Goal: Book appointment/travel/reservation

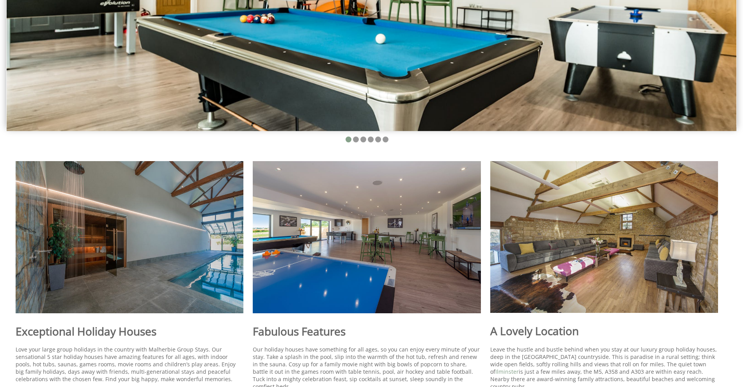
scroll to position [241, 0]
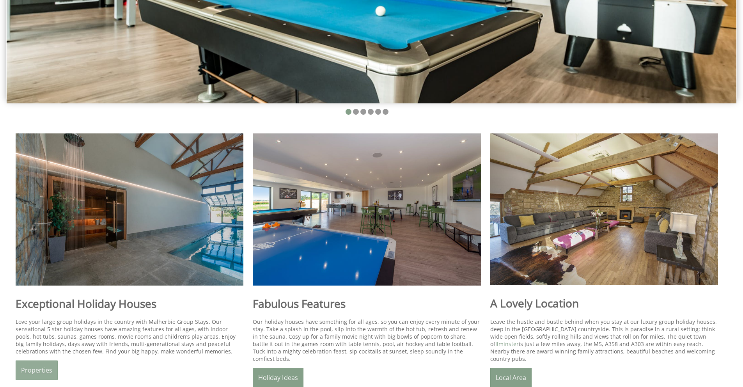
click at [25, 368] on link "Properties" at bounding box center [37, 369] width 42 height 19
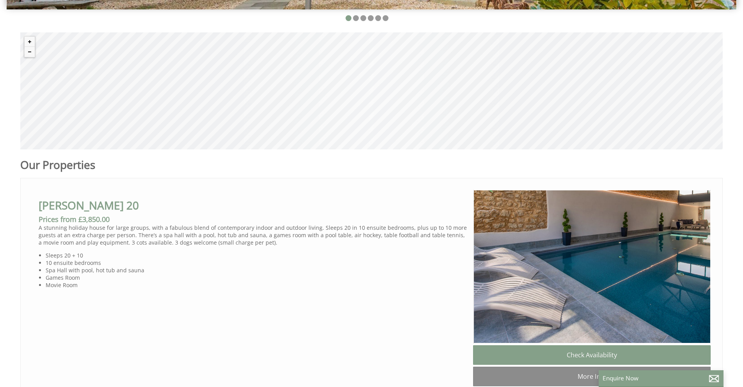
scroll to position [404, 0]
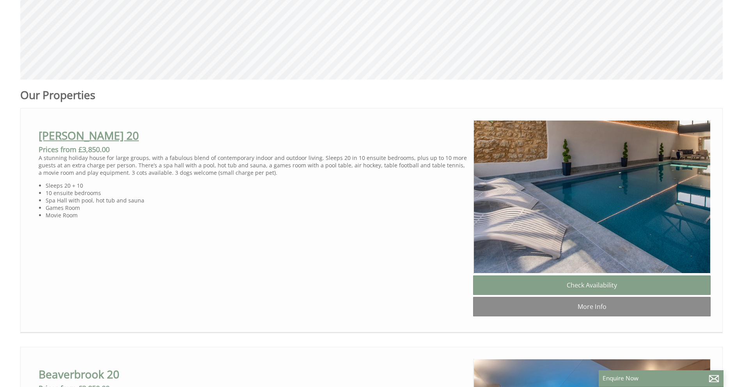
click at [73, 129] on link "[PERSON_NAME] 20" at bounding box center [89, 135] width 100 height 15
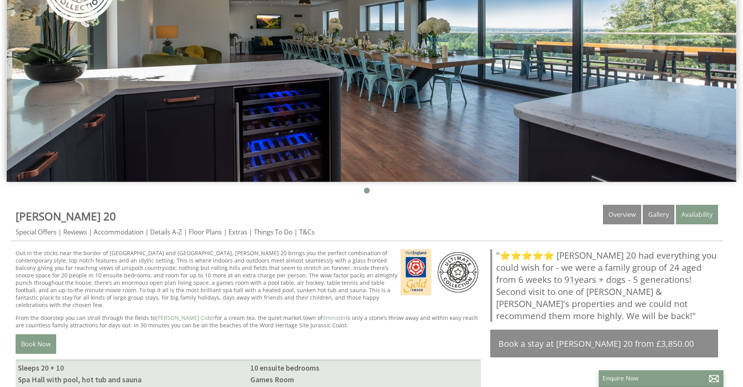
scroll to position [175, 0]
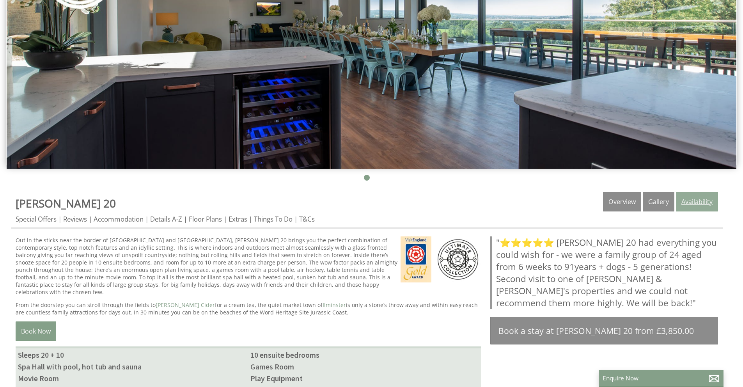
click at [691, 197] on link "Availability" at bounding box center [697, 201] width 42 height 19
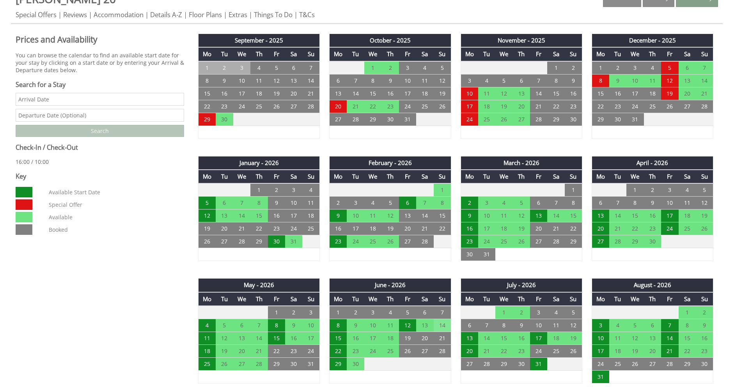
scroll to position [380, 0]
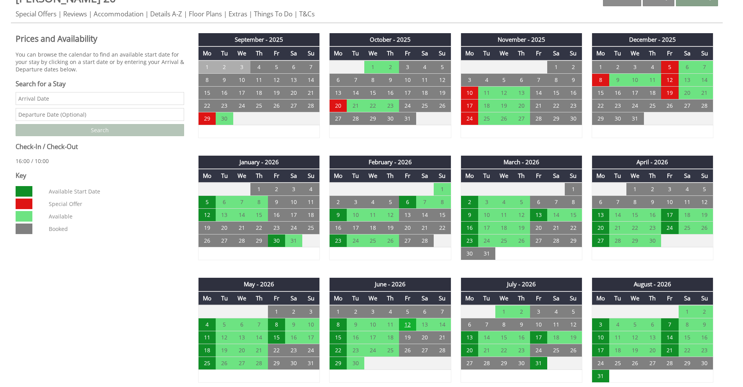
click at [411, 322] on td "12" at bounding box center [407, 324] width 17 height 13
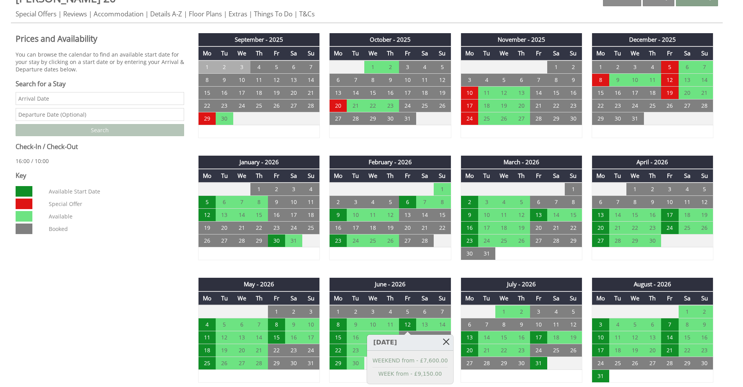
click at [441, 340] on link at bounding box center [446, 342] width 14 height 14
